Goal: Transaction & Acquisition: Purchase product/service

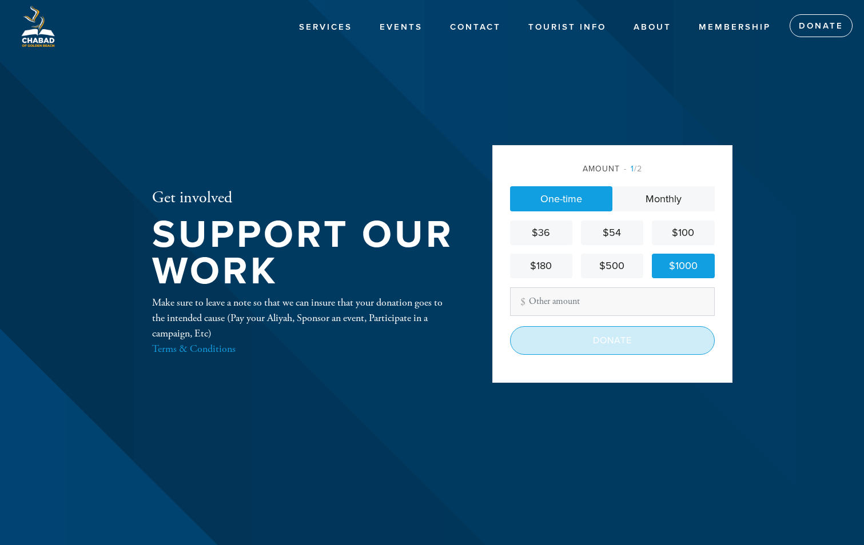
click at [608, 341] on input "Donate" at bounding box center [612, 340] width 205 height 29
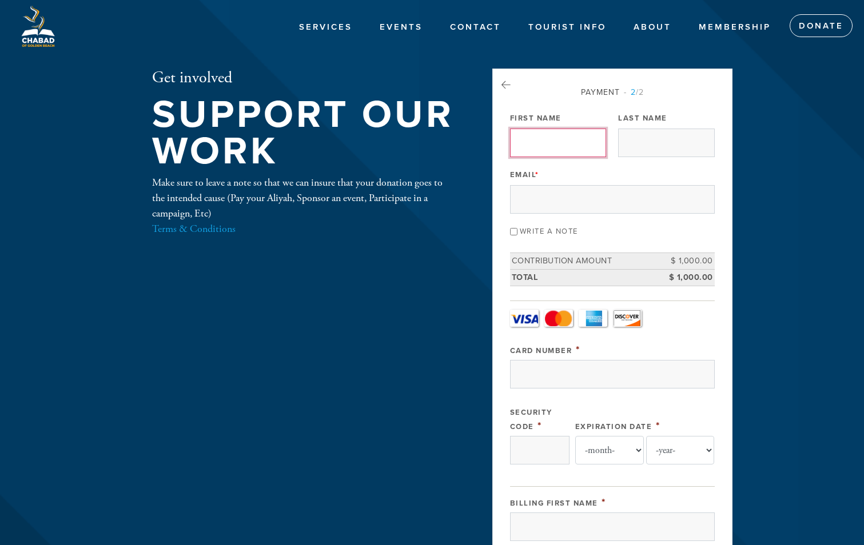
click at [588, 144] on input "First Name" at bounding box center [558, 143] width 96 height 29
type input "Shlomo"
type input "Chelminsky"
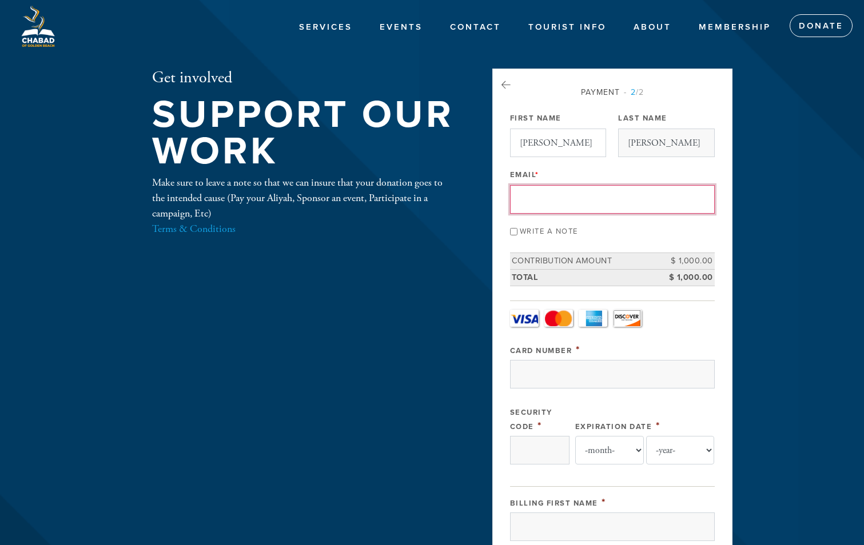
type input "debby00@bellsouth.net"
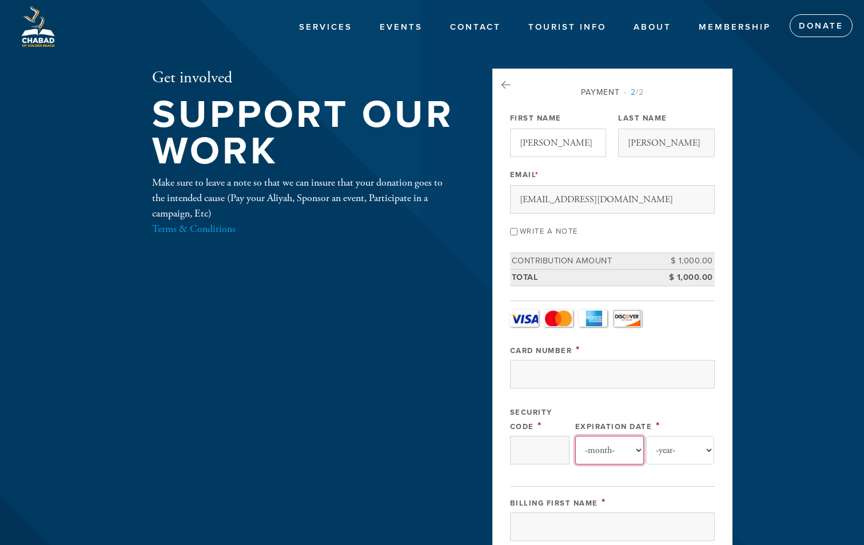
select select "3"
select select "2029"
type input "Shlomo"
type input "Chelminsky"
type input "18911 Collins Ave, Apt 1406"
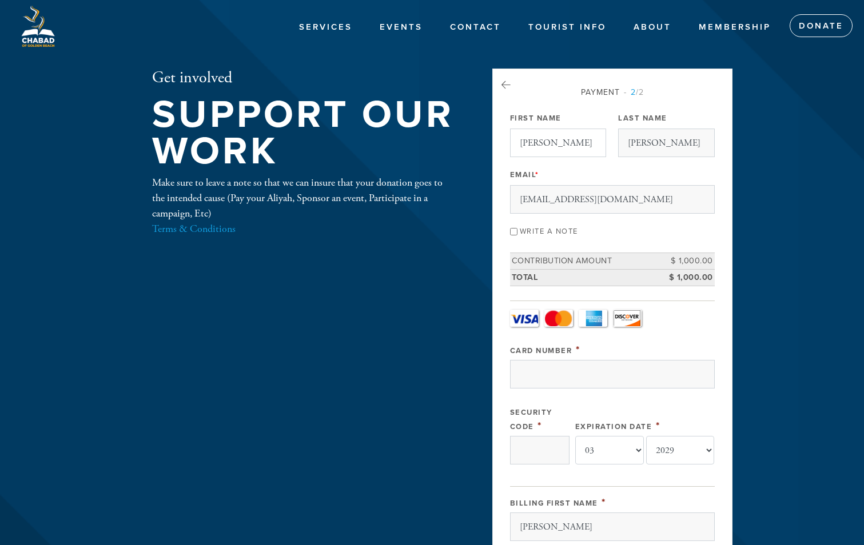
type input "Sunny Isles Beach"
type input "33160"
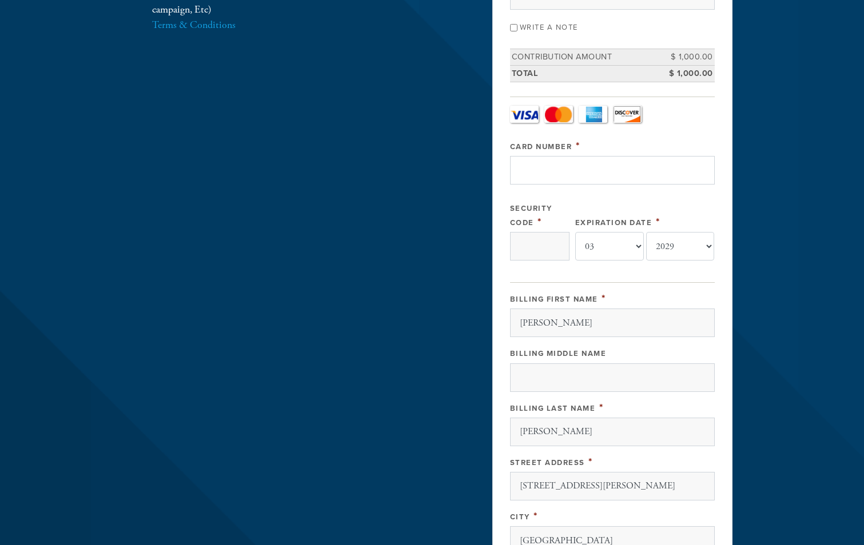
scroll to position [100, 0]
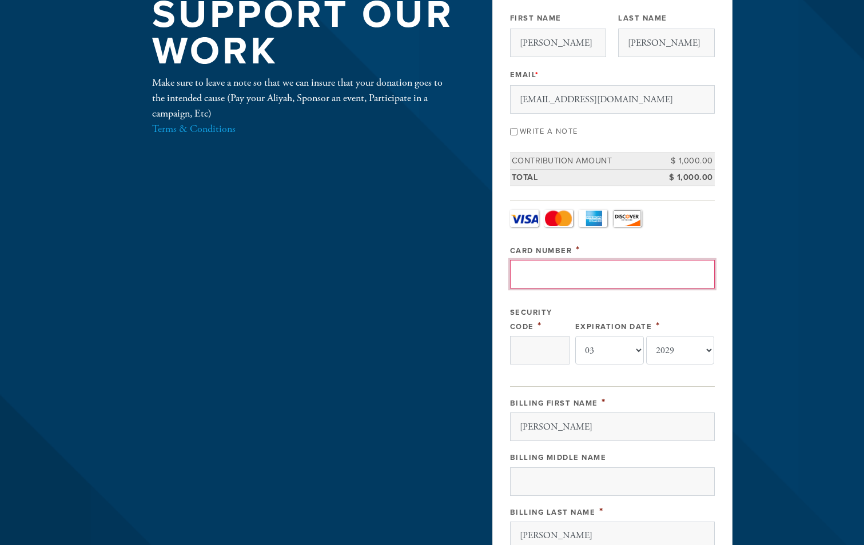
click at [551, 274] on input "Card Number" at bounding box center [612, 274] width 205 height 29
type input "5452120000487593"
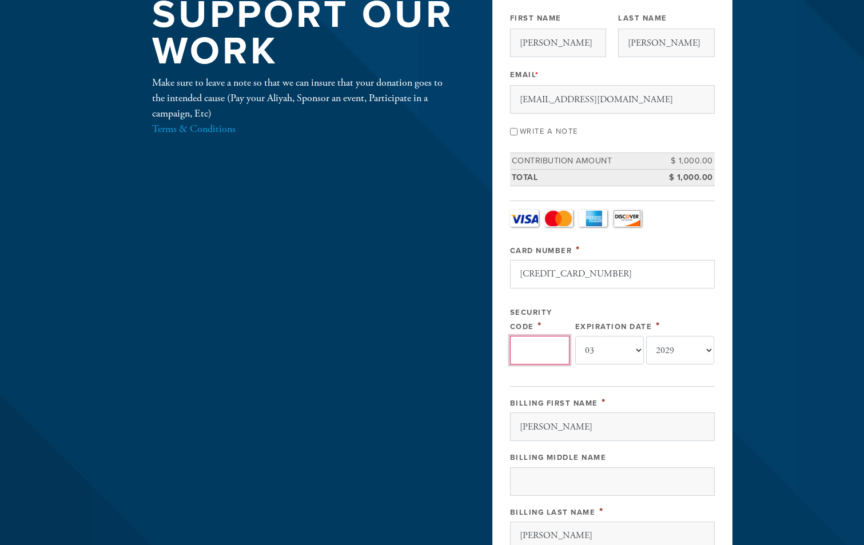
type input "037"
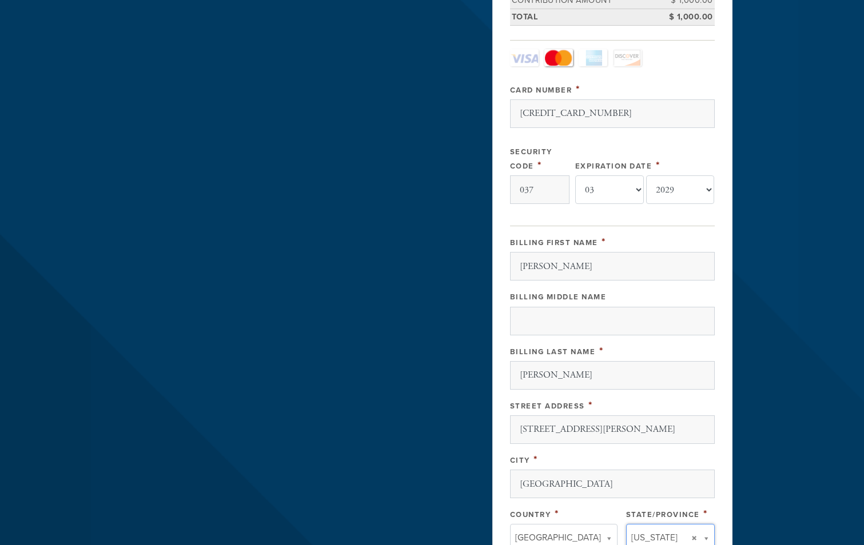
scroll to position [157, 0]
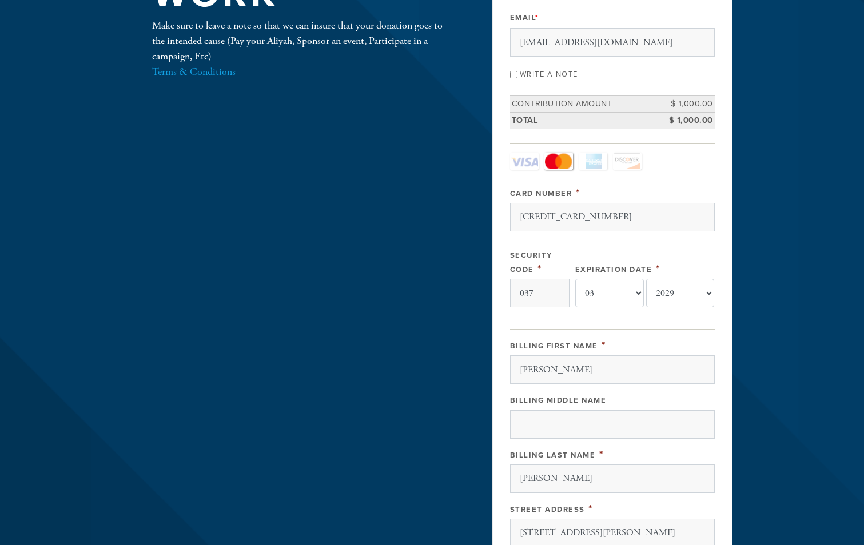
click at [513, 74] on input "Write a note" at bounding box center [513, 74] width 7 height 7
checkbox input "true"
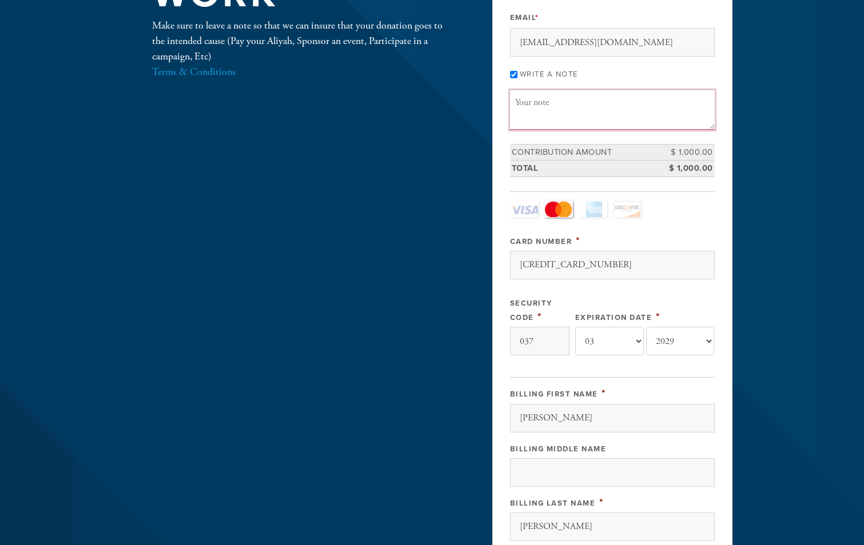
click at [527, 104] on textarea "Message or dedication" at bounding box center [612, 109] width 205 height 39
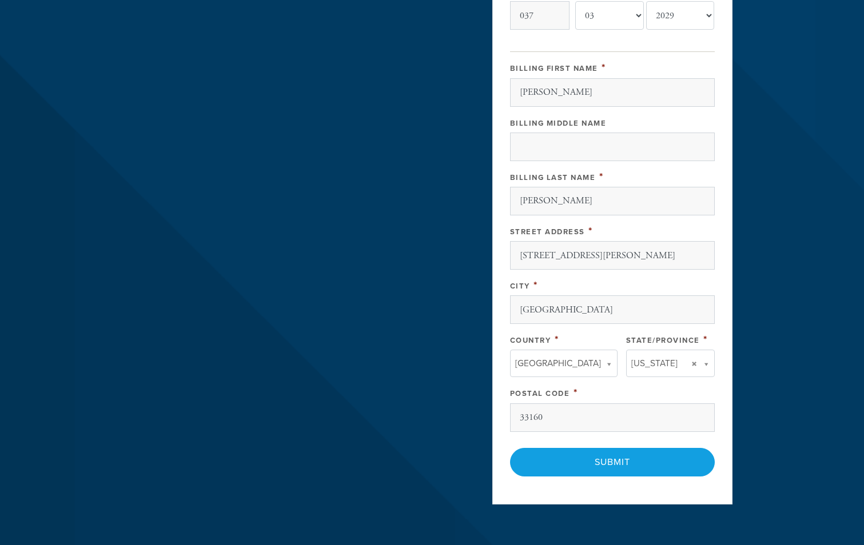
scroll to position [500, 0]
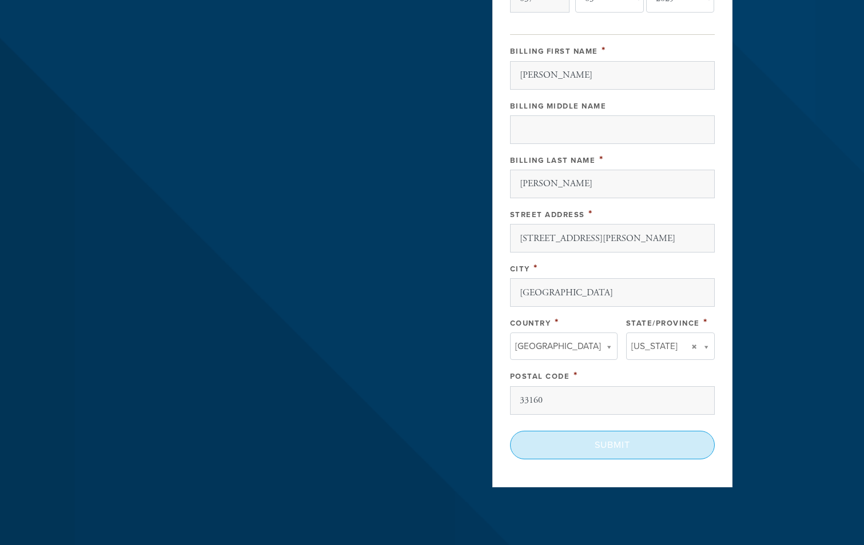
type textarea "For Hitim"
click at [609, 448] on input "Submit" at bounding box center [612, 445] width 205 height 29
